Goal: Transaction & Acquisition: Purchase product/service

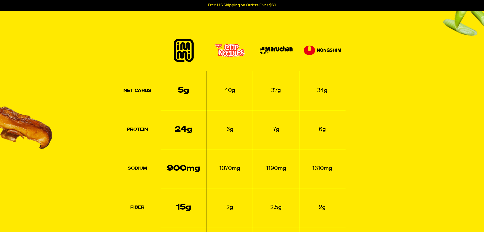
scroll to position [1220, 0]
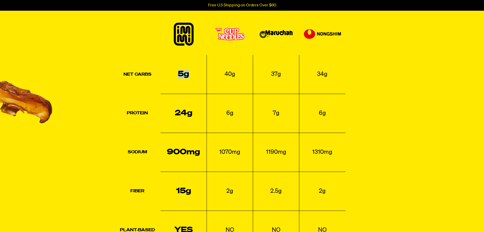
drag, startPoint x: 175, startPoint y: 73, endPoint x: 196, endPoint y: 76, distance: 21.2
click at [196, 76] on td "5g" at bounding box center [184, 74] width 46 height 39
click at [186, 81] on td "5g" at bounding box center [184, 74] width 46 height 39
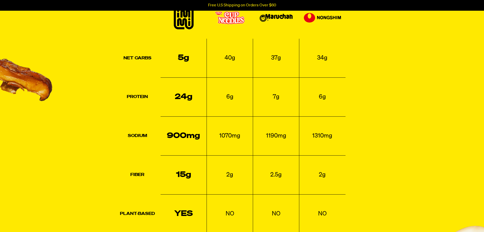
scroll to position [1246, 0]
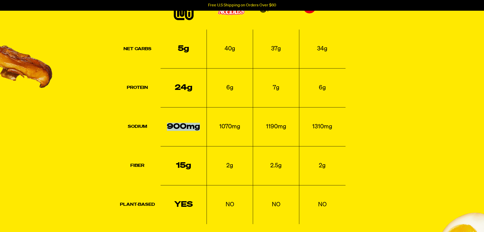
drag, startPoint x: 167, startPoint y: 127, endPoint x: 204, endPoint y: 128, distance: 37.1
click at [202, 128] on td "900mg" at bounding box center [184, 126] width 46 height 39
click at [204, 127] on td "900mg" at bounding box center [184, 126] width 46 height 39
drag, startPoint x: 178, startPoint y: 164, endPoint x: 203, endPoint y: 165, distance: 25.7
click at [203, 165] on td "15g" at bounding box center [184, 165] width 46 height 39
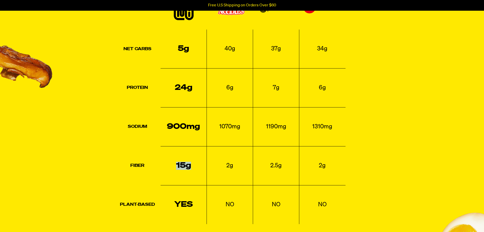
click at [203, 165] on td "15g" at bounding box center [184, 165] width 46 height 39
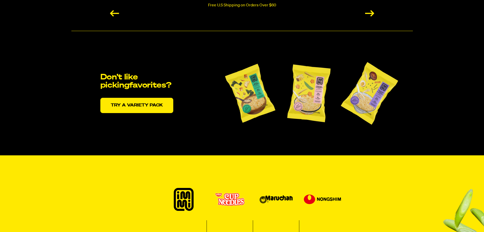
scroll to position [1042, 0]
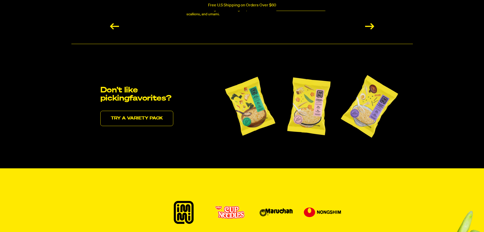
click at [155, 117] on link "Try a variety pack" at bounding box center [136, 118] width 73 height 15
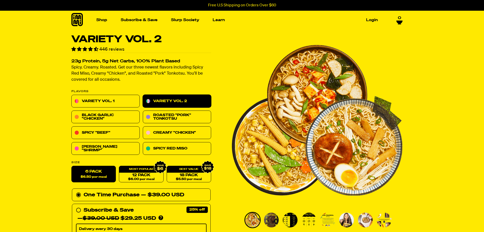
scroll to position [25, 0]
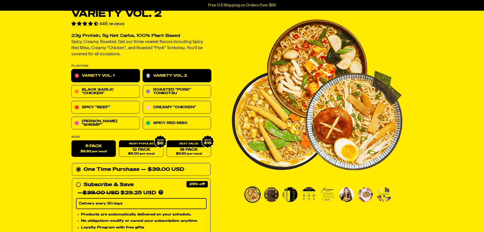
click at [110, 73] on link "Variety Vol. 1" at bounding box center [105, 75] width 68 height 13
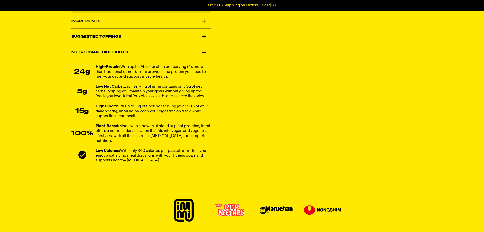
scroll to position [330, 0]
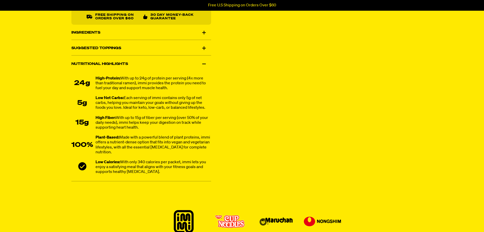
drag, startPoint x: 72, startPoint y: 88, endPoint x: 84, endPoint y: 87, distance: 11.2
click at [84, 87] on div "24g" at bounding box center [82, 84] width 22 height 8
click at [94, 85] on li "24g High-Protein: With up to 24g of protein per serving (4x more than tradition…" at bounding box center [141, 83] width 140 height 15
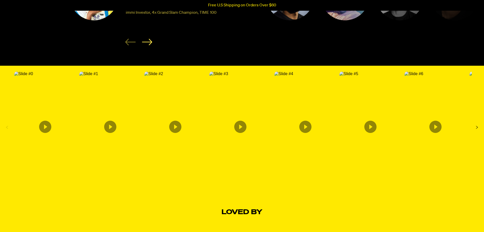
scroll to position [890, 0]
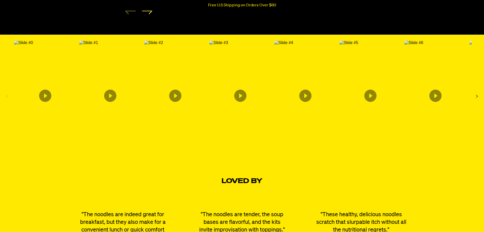
click at [478, 98] on icon "Next Slide" at bounding box center [477, 96] width 8 height 8
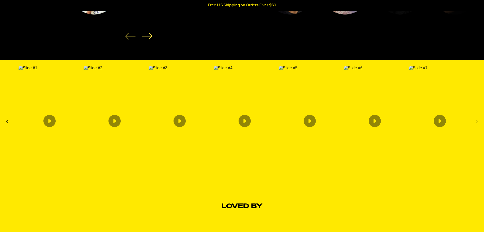
scroll to position [864, 0]
click at [476, 125] on icon "Next Slide" at bounding box center [477, 121] width 8 height 8
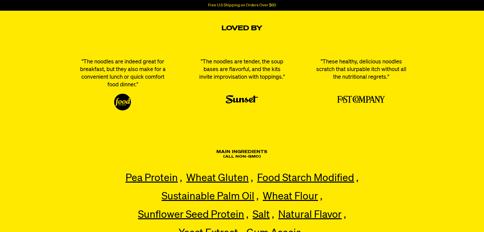
scroll to position [1271, 0]
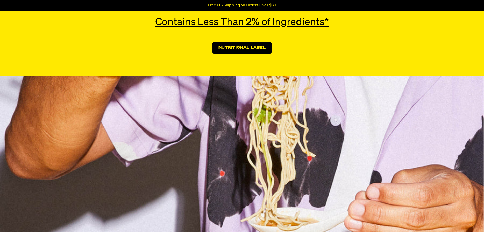
click at [235, 50] on link "Nutritional Label" at bounding box center [242, 48] width 60 height 12
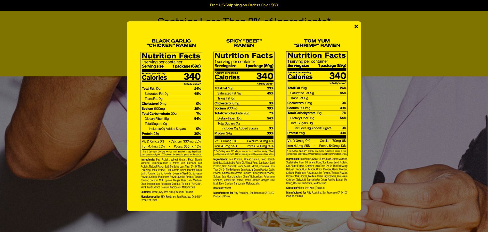
click at [356, 26] on span "×" at bounding box center [356, 26] width 4 height 11
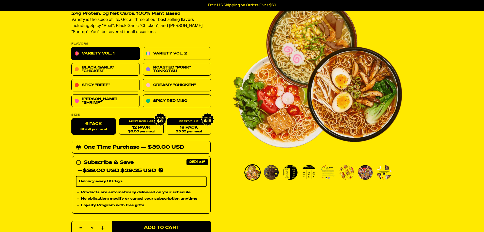
scroll to position [0, 0]
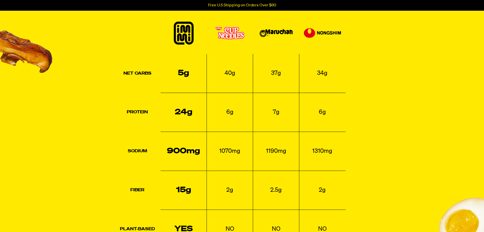
scroll to position [1144, 0]
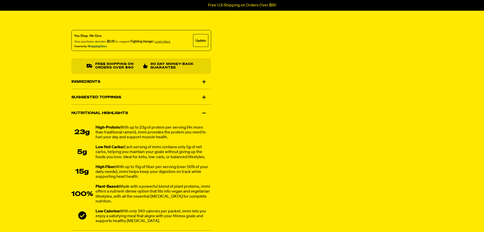
scroll to position [280, 0]
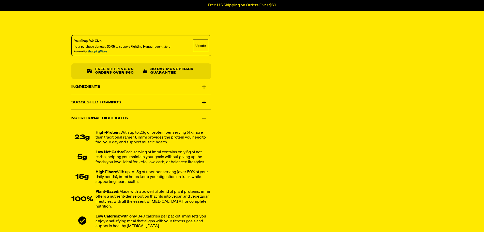
click at [131, 85] on div "Ingredients" at bounding box center [141, 87] width 140 height 14
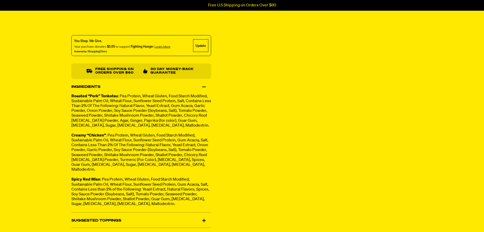
click at [133, 86] on div "Ingredients" at bounding box center [141, 87] width 140 height 14
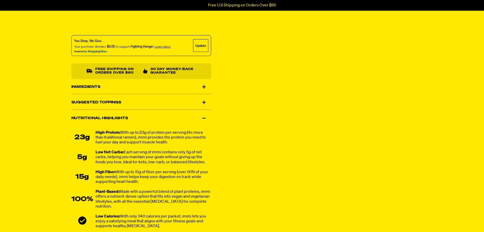
click at [138, 104] on div "Suggested Toppings" at bounding box center [141, 102] width 140 height 14
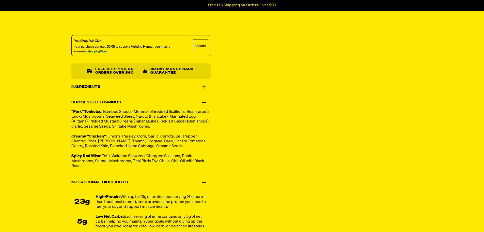
click at [141, 103] on div "Suggested Toppings" at bounding box center [141, 102] width 140 height 14
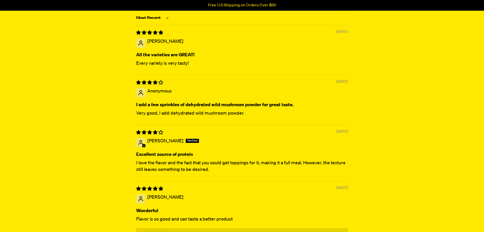
scroll to position [1754, 0]
